Goal: Task Accomplishment & Management: Manage account settings

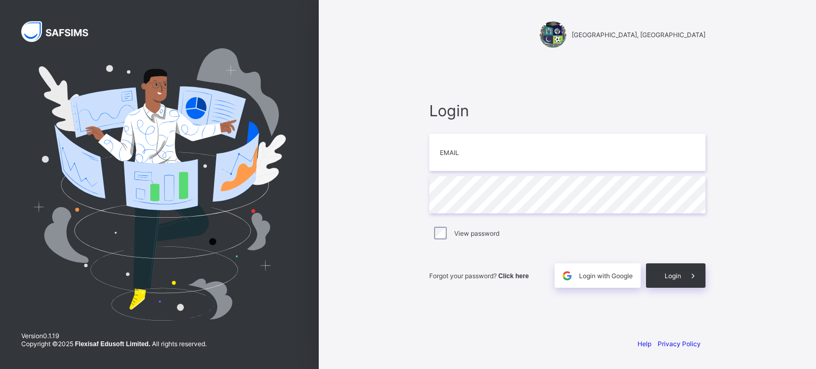
type input "**********"
click at [673, 278] on span "Login" at bounding box center [672, 276] width 16 height 8
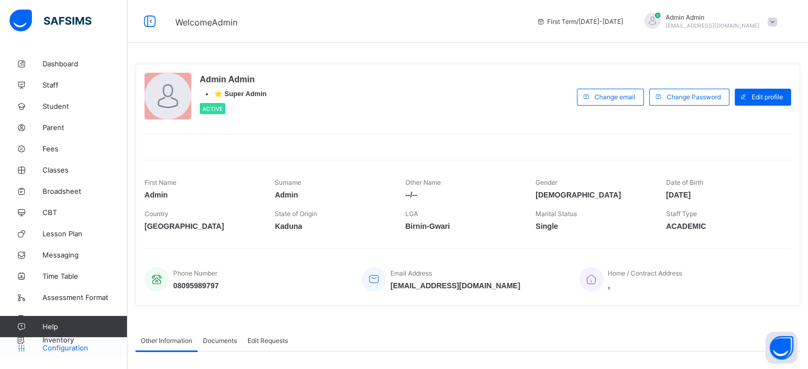
click at [81, 347] on span "Configuration" at bounding box center [84, 348] width 84 height 8
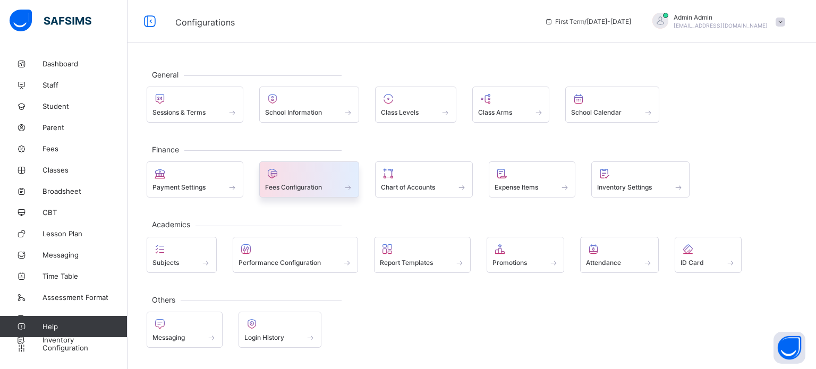
click at [303, 184] on span "Fees Configuration" at bounding box center [293, 187] width 57 height 8
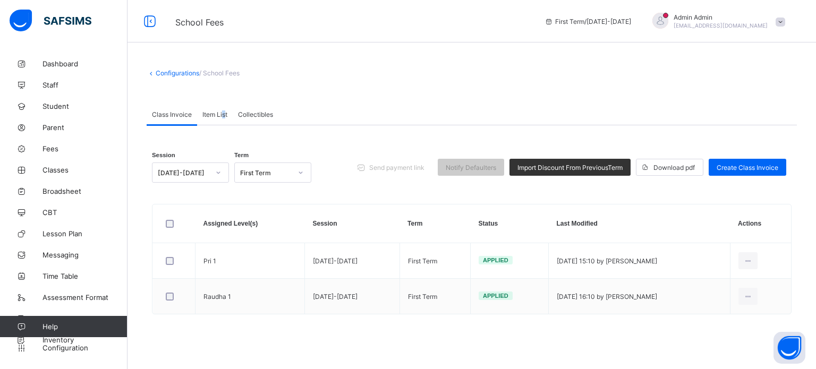
click at [221, 114] on span "Item List" at bounding box center [214, 114] width 25 height 8
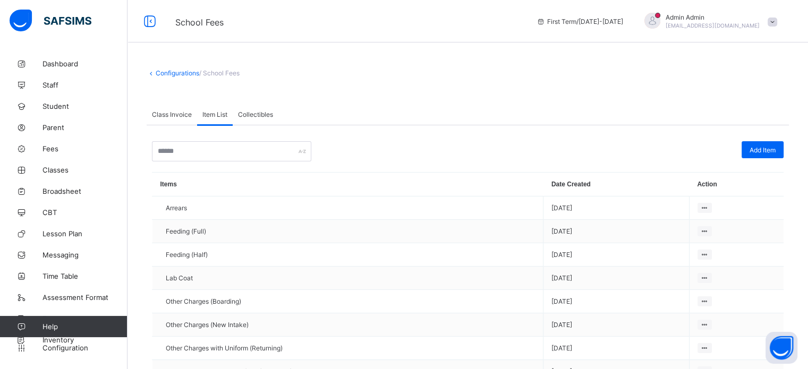
click at [281, 118] on div "Class Invoice Item List Collectibles" at bounding box center [468, 115] width 642 height 22
click at [267, 118] on span "Collectibles" at bounding box center [255, 114] width 35 height 8
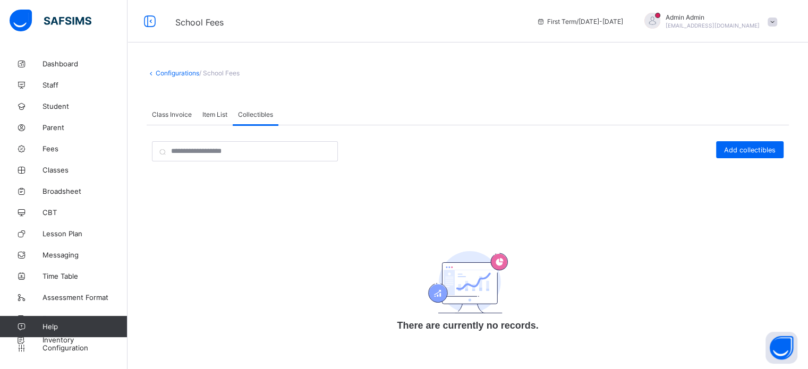
click at [178, 118] on div "Class Invoice" at bounding box center [172, 114] width 50 height 21
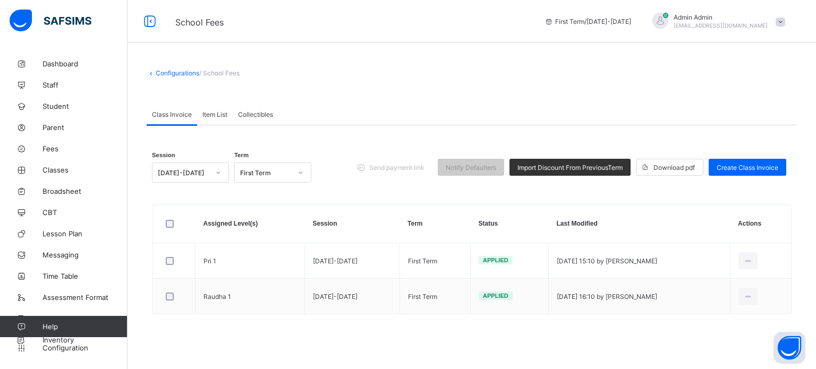
click at [207, 117] on span "Item List" at bounding box center [214, 114] width 25 height 8
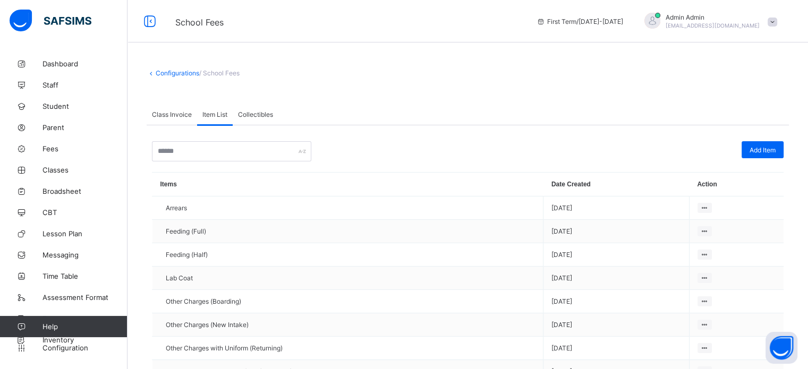
click at [259, 116] on span "Collectibles" at bounding box center [255, 114] width 35 height 8
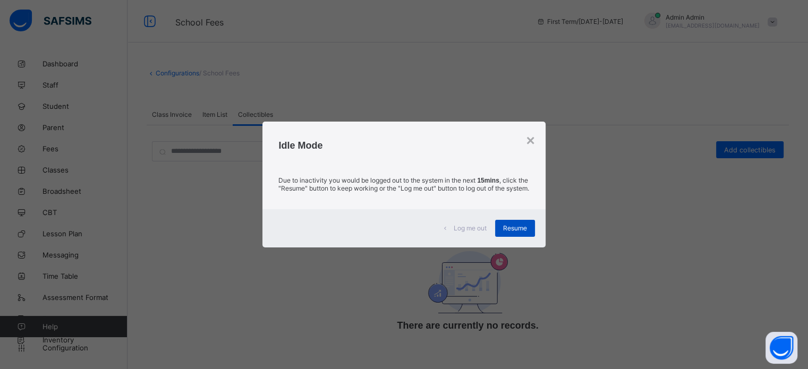
click at [526, 228] on div "Resume" at bounding box center [515, 228] width 40 height 17
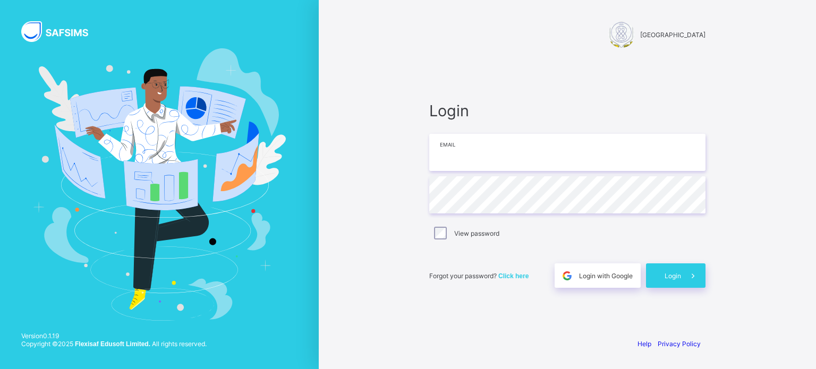
click at [459, 156] on input "email" at bounding box center [567, 152] width 276 height 37
type input "**********"
click at [681, 275] on span at bounding box center [693, 275] width 24 height 24
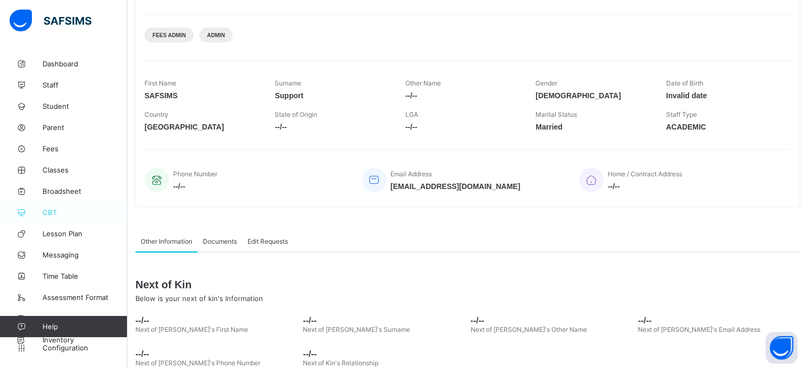
scroll to position [181, 0]
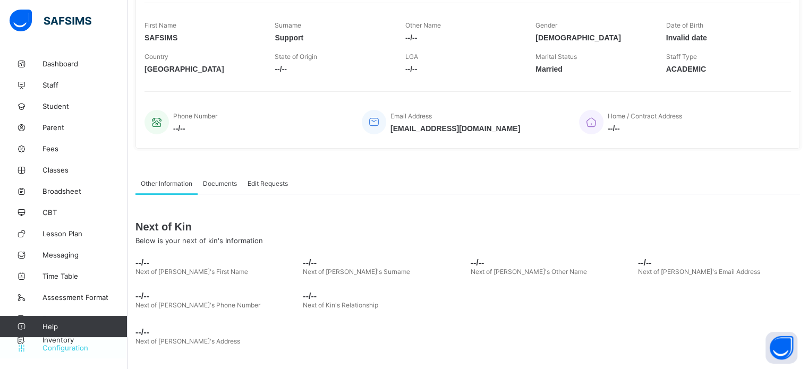
click at [78, 348] on span "Configuration" at bounding box center [84, 348] width 84 height 8
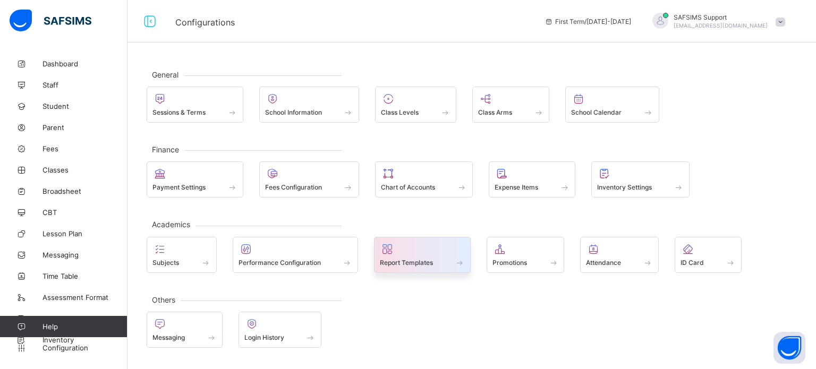
click at [433, 255] on span at bounding box center [422, 256] width 85 height 3
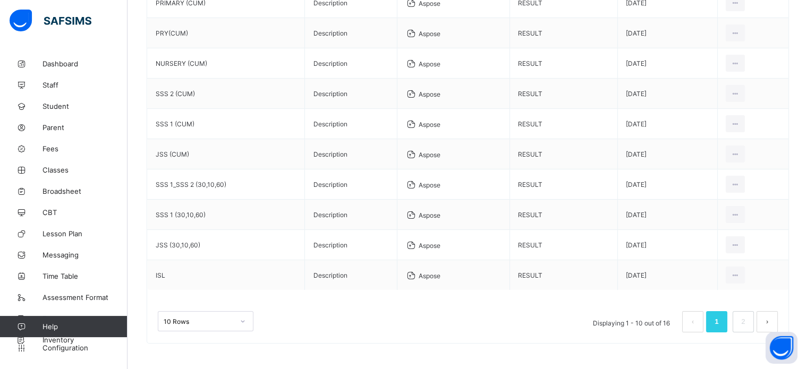
scroll to position [172, 0]
click at [754, 322] on li "2" at bounding box center [742, 321] width 21 height 21
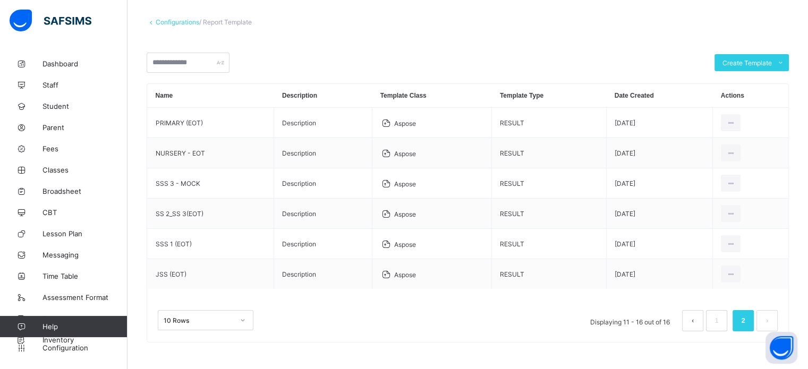
scroll to position [0, 0]
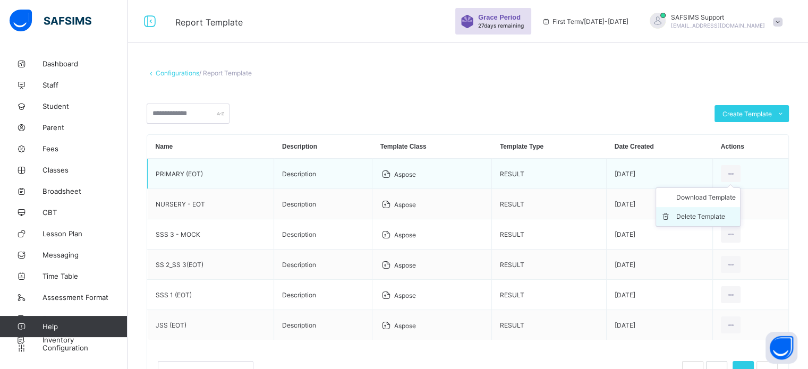
click at [719, 215] on div "Delete Template" at bounding box center [705, 216] width 59 height 11
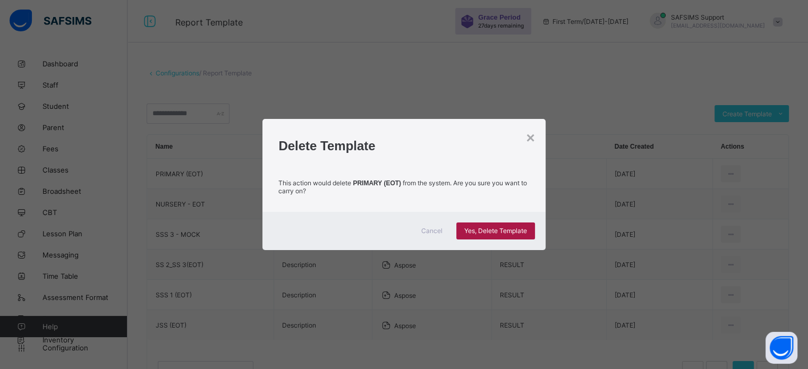
click at [514, 230] on span "Yes, Delete Template" at bounding box center [495, 231] width 63 height 8
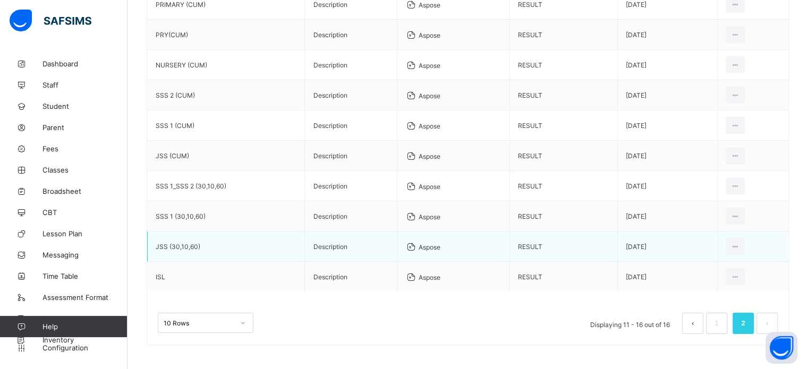
scroll to position [172, 0]
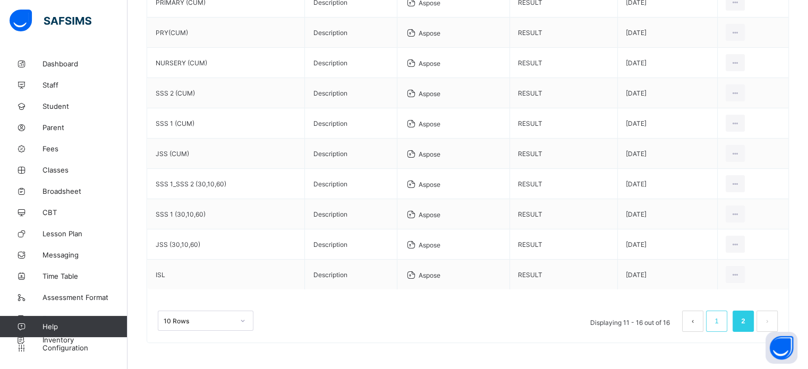
click at [721, 320] on link "1" at bounding box center [716, 321] width 10 height 14
click at [747, 324] on link "2" at bounding box center [743, 321] width 10 height 14
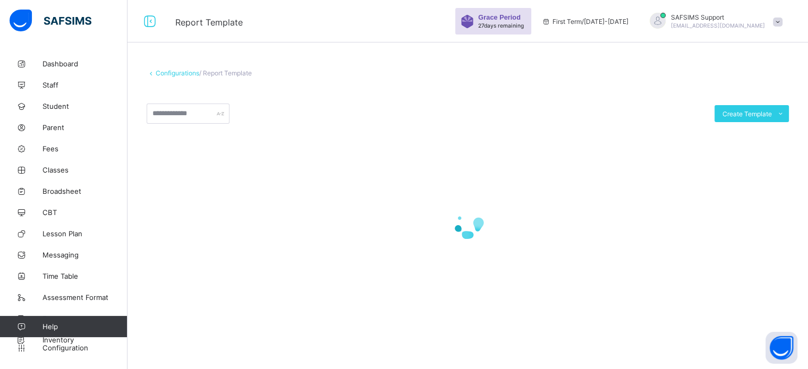
scroll to position [0, 0]
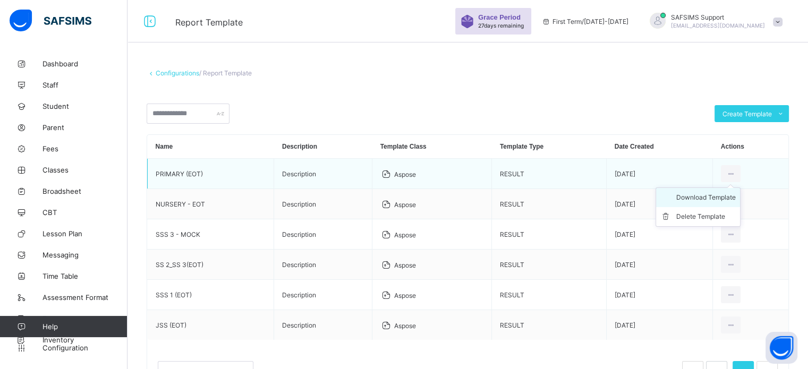
click at [712, 199] on div "Download Template" at bounding box center [705, 197] width 59 height 11
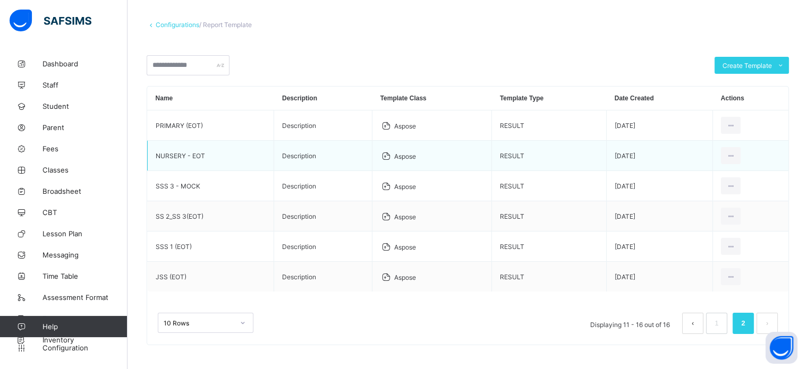
scroll to position [51, 0]
